Goal: Task Accomplishment & Management: Manage account settings

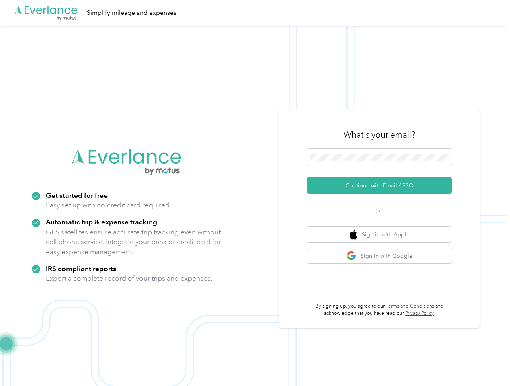
click at [255, 193] on img at bounding box center [253, 219] width 506 height 386
click at [255, 13] on div ".cls-1 { fill: #00adee; } .cls-2 { fill: #fff; } .cls-3 { fill: #707372; } .cls…" at bounding box center [253, 13] width 506 height 26
click at [382, 185] on button "Continue with Email / SSO" at bounding box center [379, 185] width 145 height 17
click at [382, 234] on button "Sign in with Apple" at bounding box center [379, 235] width 145 height 16
click at [382, 256] on button "Sign in with Google" at bounding box center [379, 256] width 145 height 16
